Goal: Task Accomplishment & Management: Manage account settings

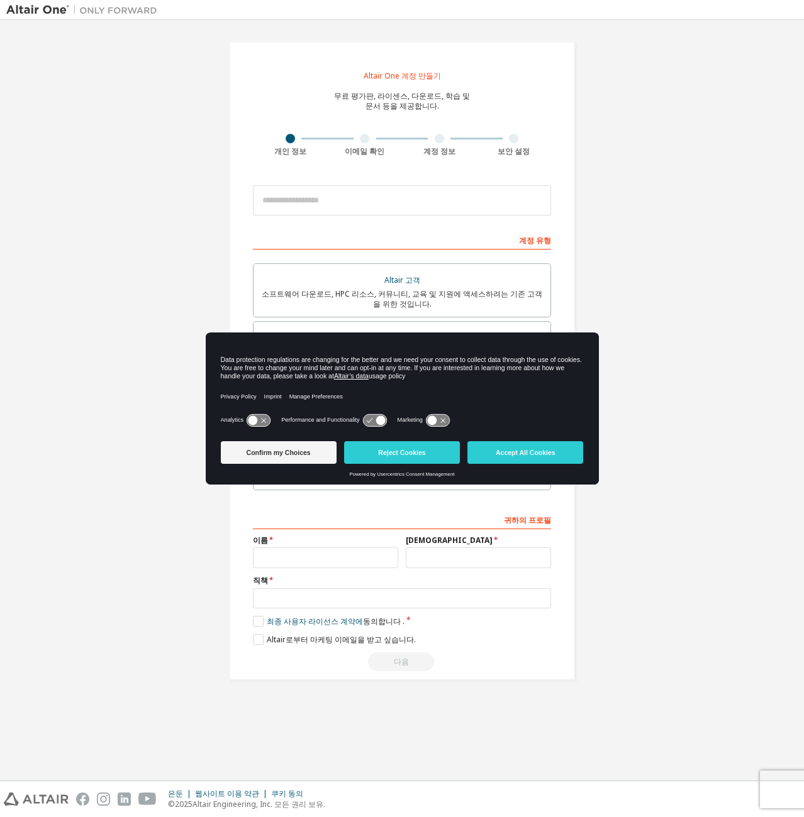
click at [370, 192] on input "email" at bounding box center [402, 200] width 298 height 30
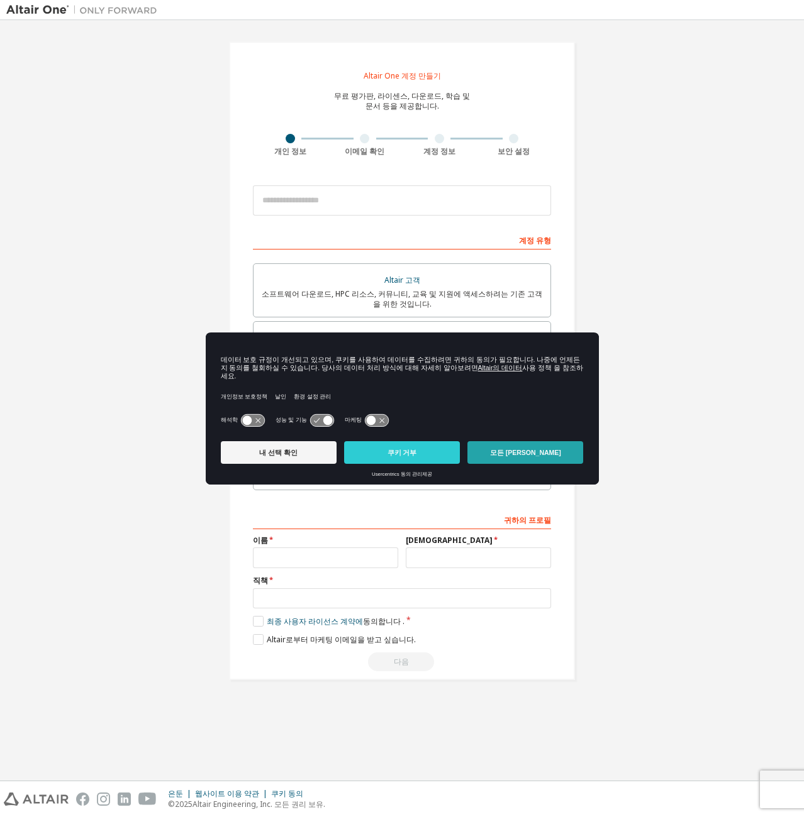
click at [522, 449] on font "모든 쿠키 허용" at bounding box center [525, 453] width 71 height 8
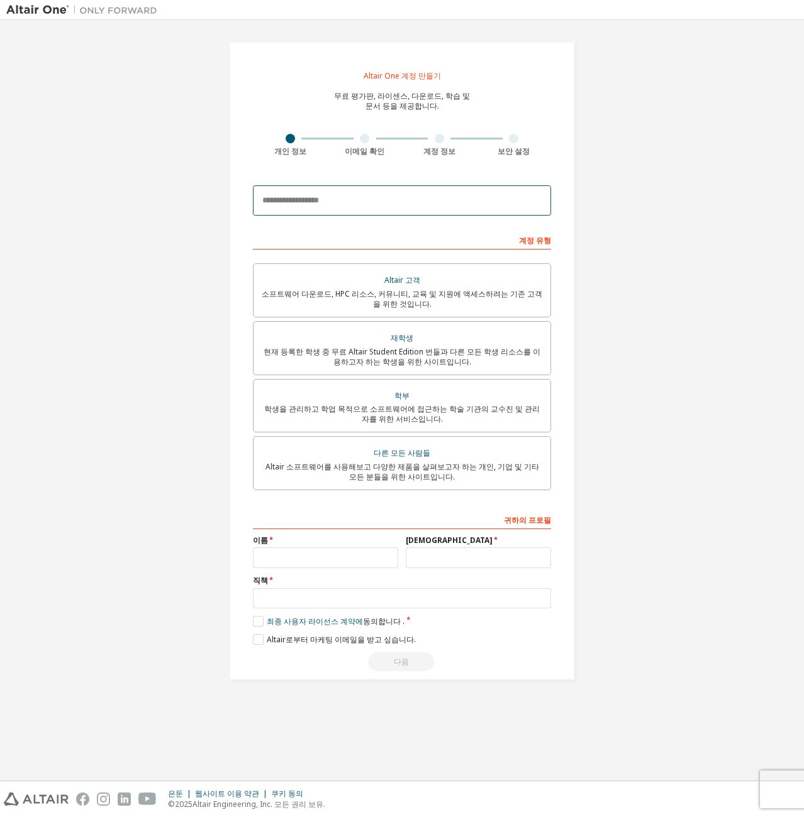
click at [324, 202] on input "email" at bounding box center [402, 200] width 298 height 30
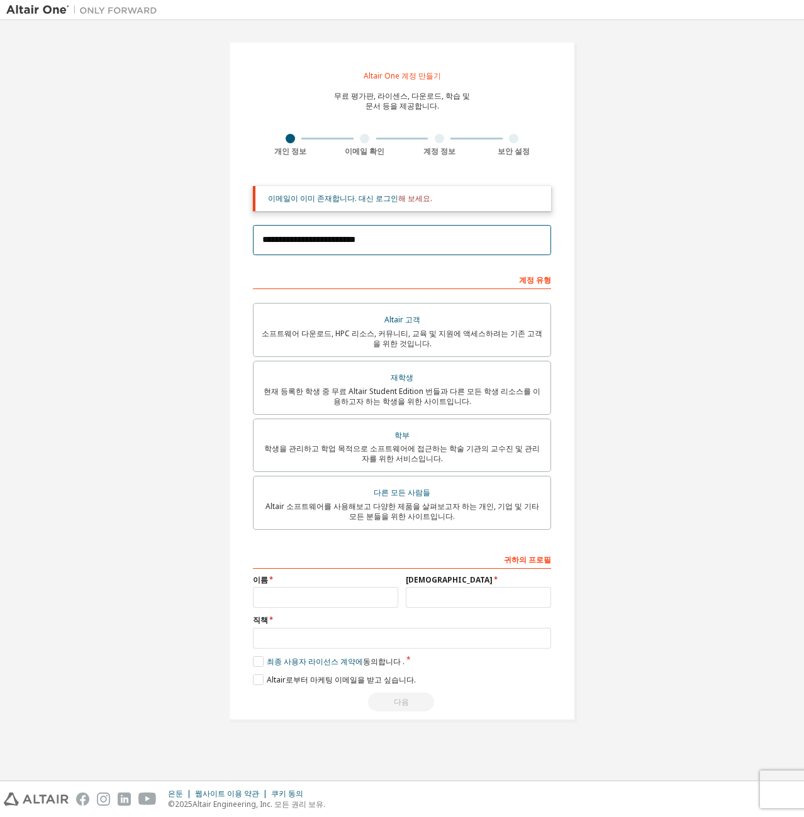
type input "**********"
click at [419, 272] on div "계정 유형" at bounding box center [402, 279] width 298 height 20
click at [373, 197] on font "이메일이 이미 존재합니다. 대신 로그인" at bounding box center [333, 198] width 130 height 11
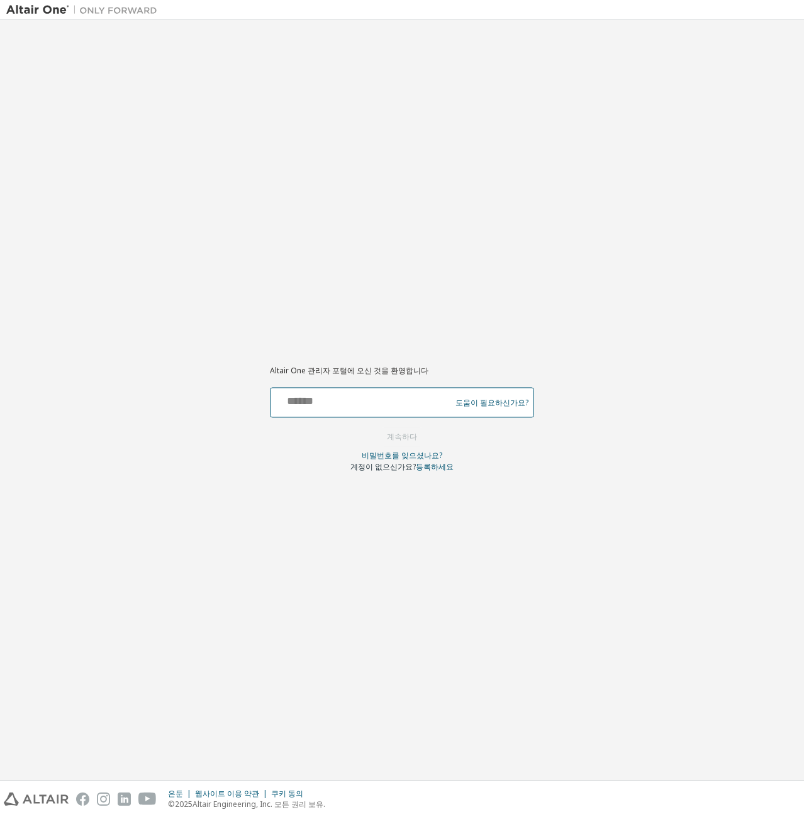
click at [333, 405] on input "text" at bounding box center [362, 400] width 174 height 18
type input "**********"
click at [406, 435] on font "계속하다" at bounding box center [402, 437] width 30 height 11
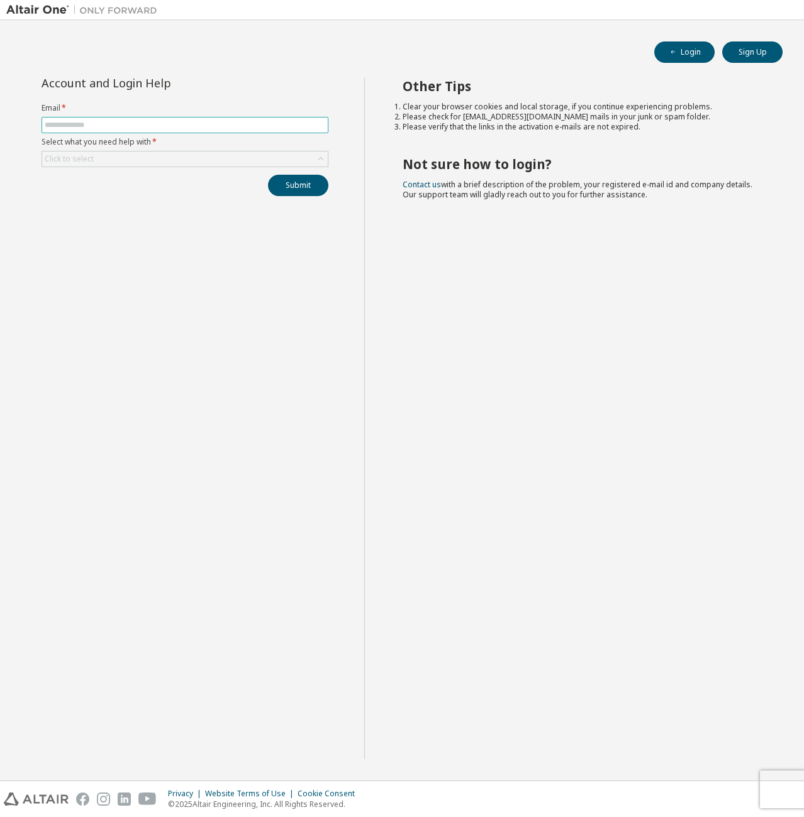
click at [148, 123] on input "text" at bounding box center [185, 125] width 280 height 10
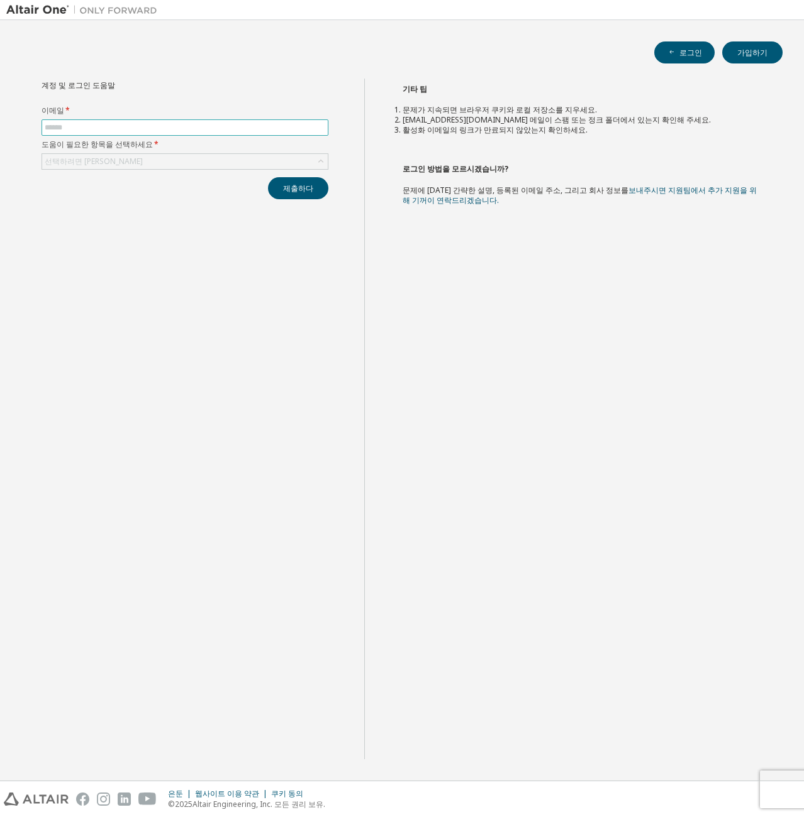
type input "**********"
click at [154, 149] on font "*" at bounding box center [156, 144] width 4 height 11
click at [143, 157] on div "선택하려면 클릭하세요" at bounding box center [184, 161] width 285 height 15
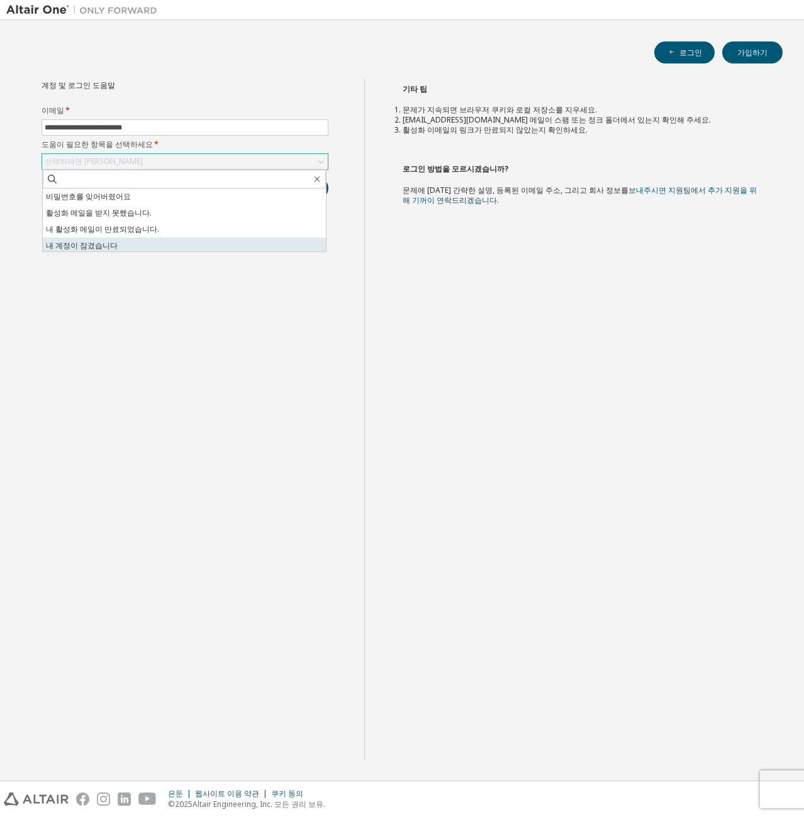
click at [107, 243] on font "내 계정이 잠겼습니다" at bounding box center [82, 245] width 72 height 11
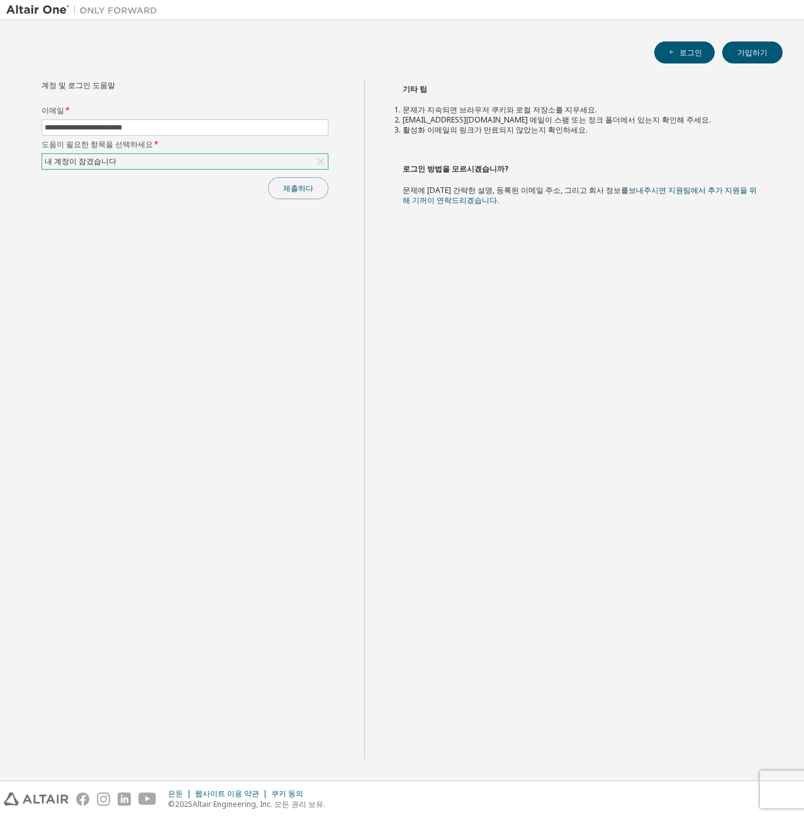
click at [291, 194] on button "제출하다" at bounding box center [298, 188] width 60 height 22
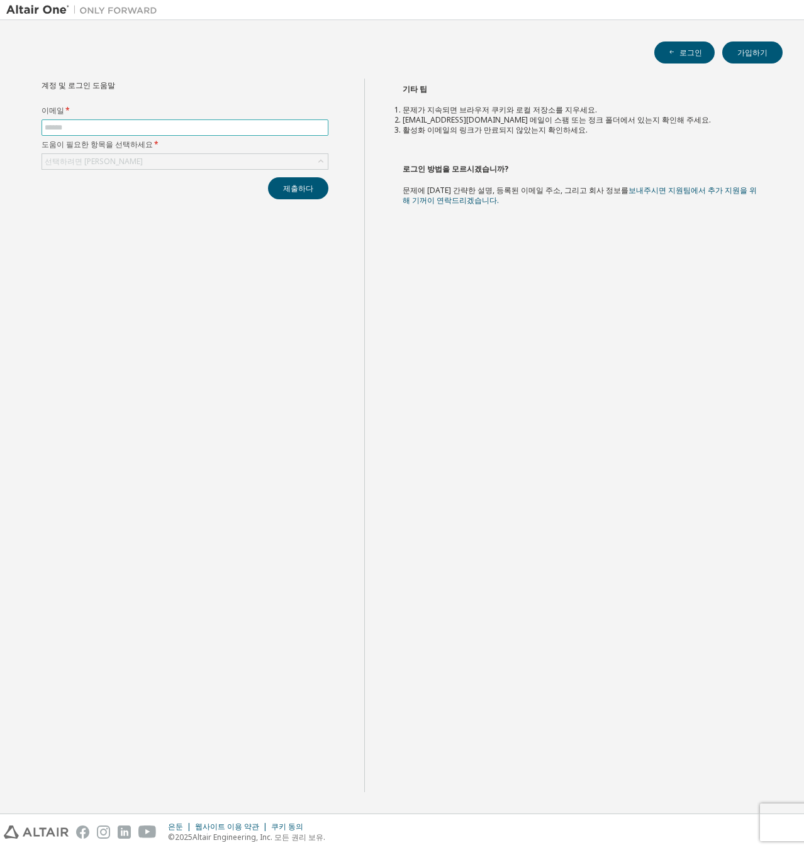
click at [89, 136] on form "이메일 * 도움이 필요한 항목을 선택하세요 * 선택하려면 클릭하세요" at bounding box center [185, 138] width 287 height 64
click at [89, 128] on input "text" at bounding box center [185, 128] width 280 height 10
type input "**********"
click at [101, 163] on font "선택하려면 클릭하세요" at bounding box center [94, 161] width 98 height 11
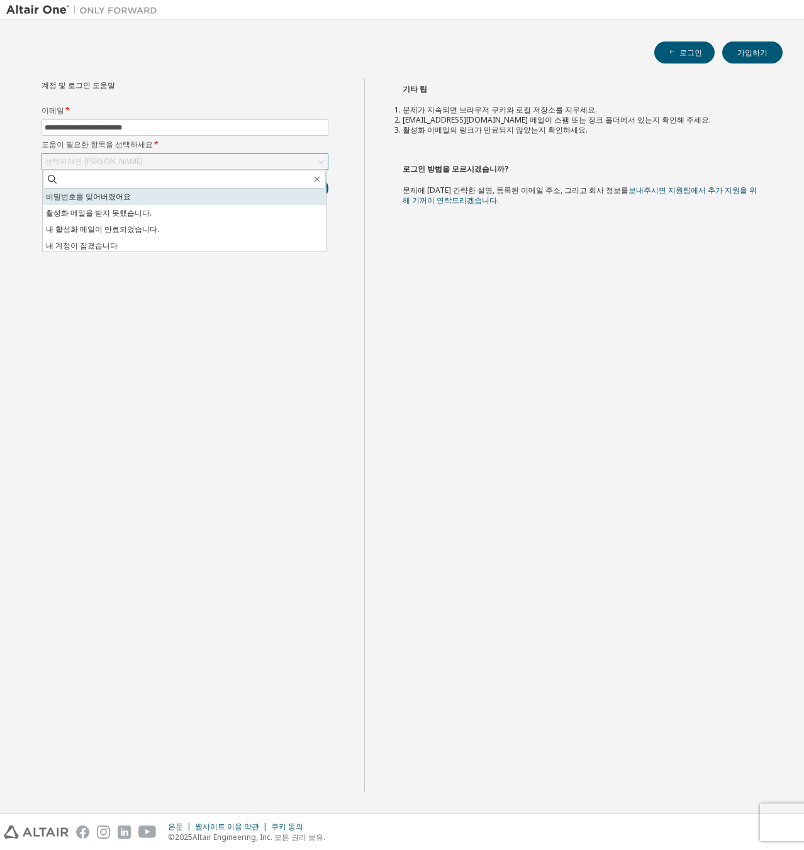
click at [131, 199] on li "비밀번호를 잊어버렸어요" at bounding box center [184, 197] width 283 height 16
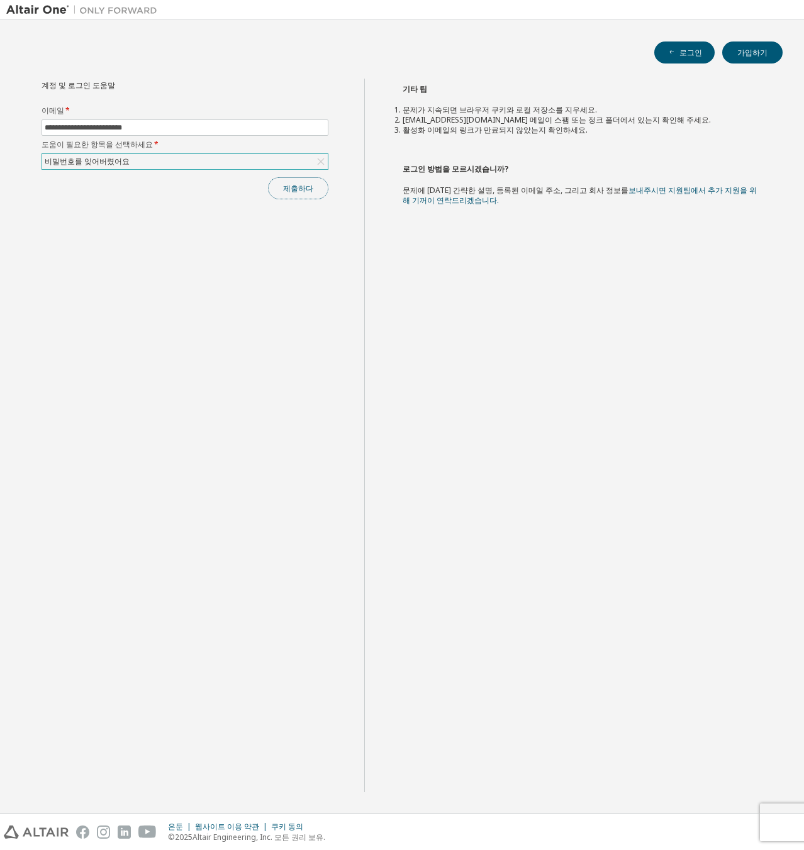
click at [294, 191] on font "제출하다" at bounding box center [298, 188] width 30 height 11
